Goal: Task Accomplishment & Management: Use online tool/utility

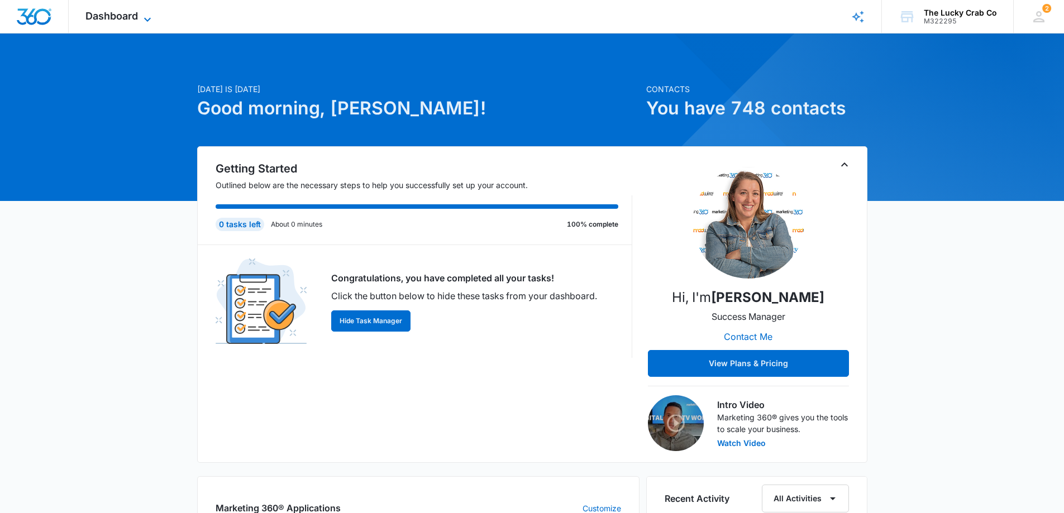
click at [149, 14] on icon at bounding box center [147, 19] width 13 height 13
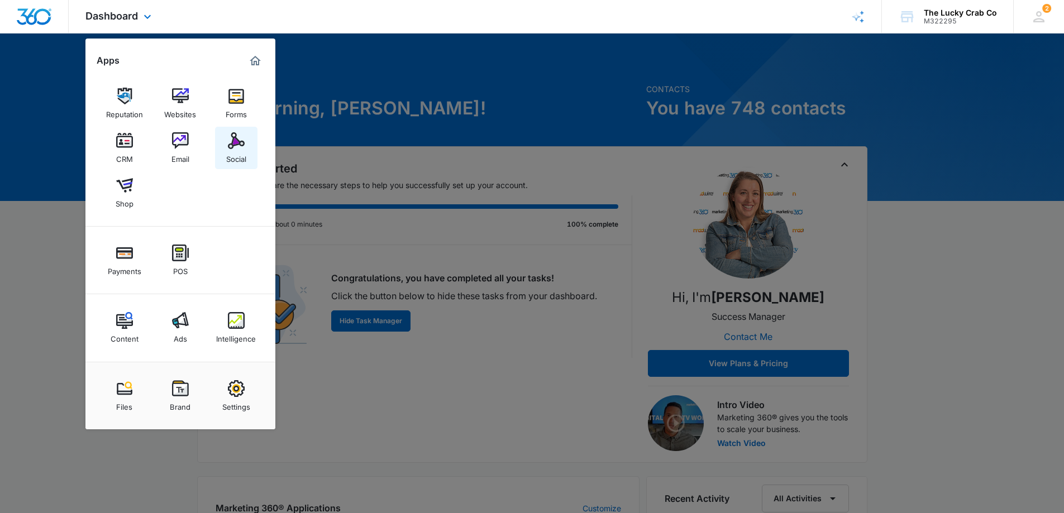
click at [232, 144] on img at bounding box center [236, 140] width 17 height 17
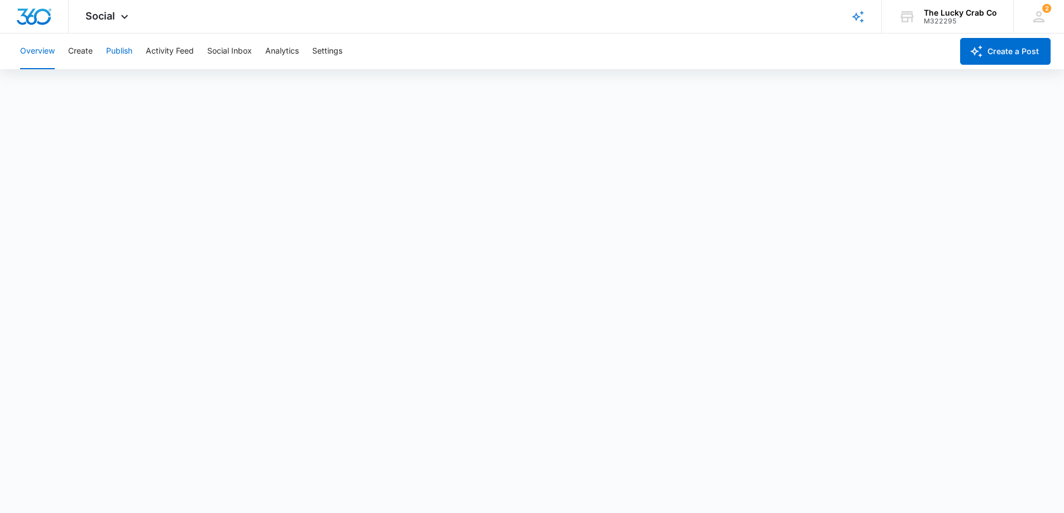
click at [127, 54] on button "Publish" at bounding box center [119, 52] width 26 height 36
click at [83, 51] on button "Create" at bounding box center [80, 52] width 25 height 36
click at [109, 81] on button "Approvals" at bounding box center [108, 85] width 37 height 31
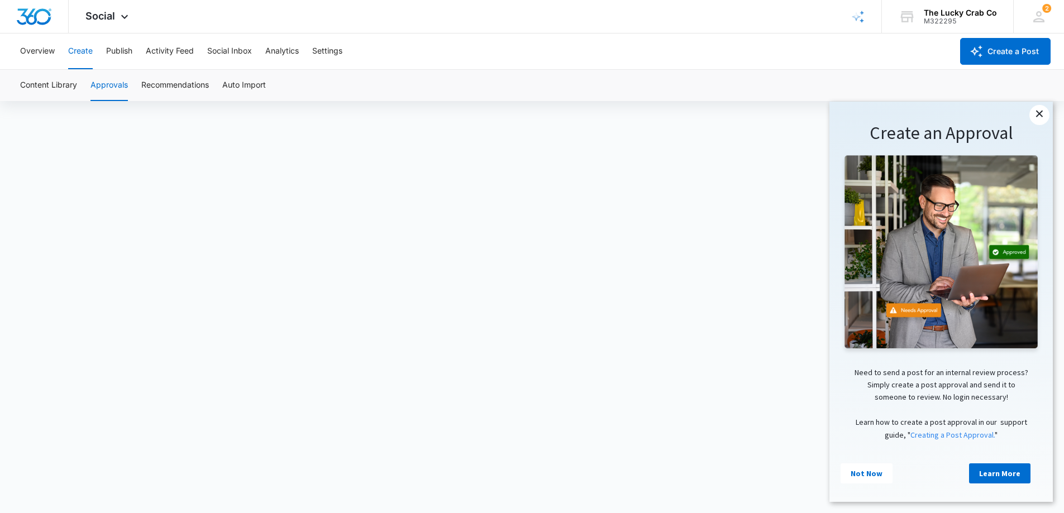
click at [1037, 115] on link "×" at bounding box center [1039, 115] width 20 height 20
